Goal: Find specific page/section: Find specific page/section

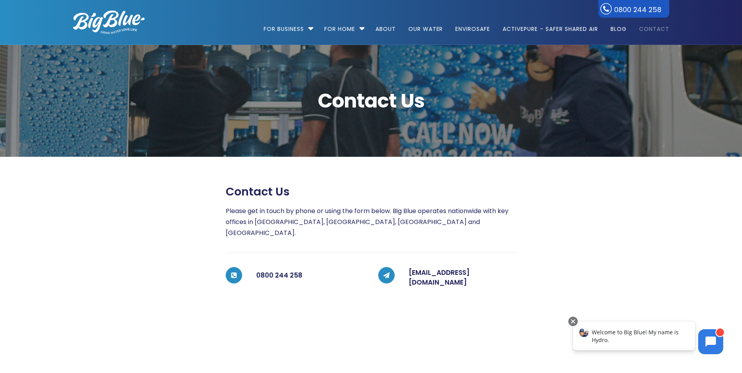
click at [651, 29] on link "Contact" at bounding box center [652, 25] width 36 height 50
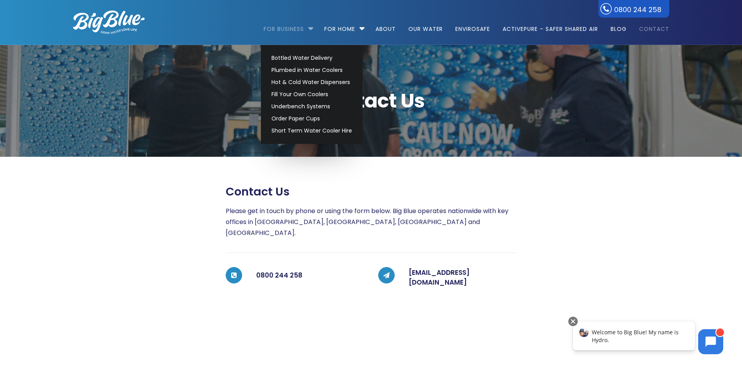
click at [303, 29] on link "For Business" at bounding box center [287, 25] width 46 height 50
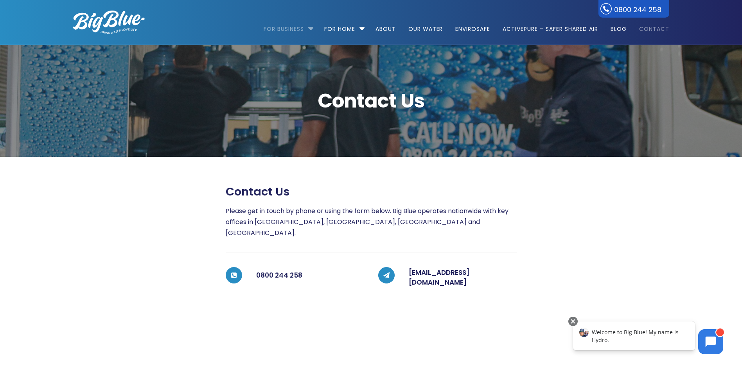
click at [306, 30] on link "For Business" at bounding box center [287, 25] width 46 height 50
click at [294, 30] on link "For Business" at bounding box center [287, 25] width 46 height 50
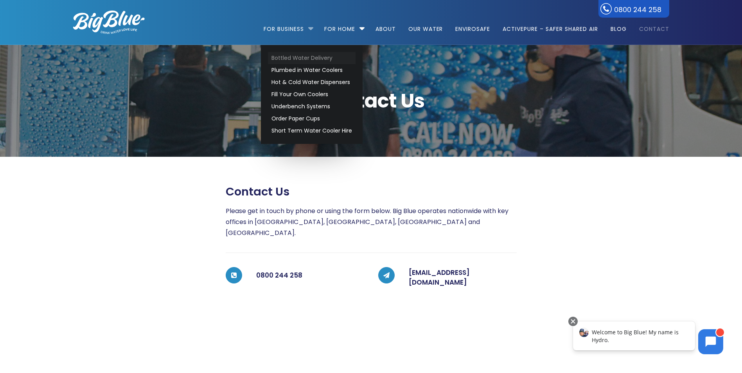
click at [292, 58] on link "Bottled Water Delivery" at bounding box center [312, 58] width 88 height 12
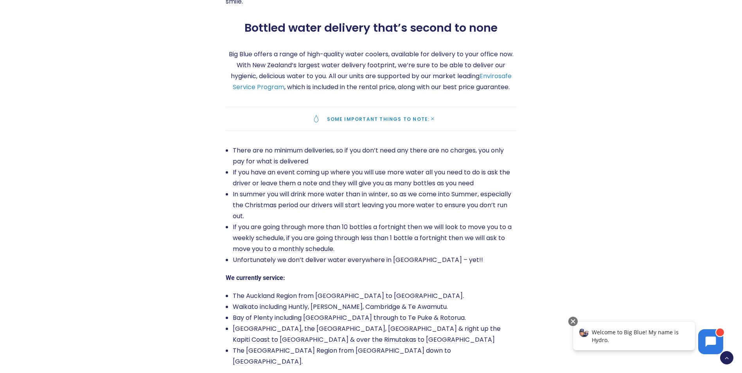
scroll to position [1252, 0]
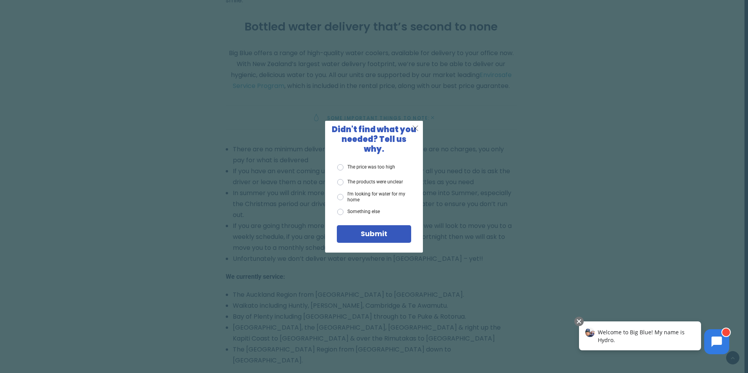
click at [416, 133] on span "X" at bounding box center [415, 128] width 7 height 10
